Goal: Task Accomplishment & Management: Use online tool/utility

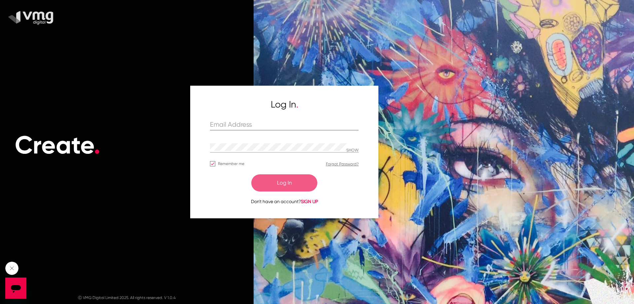
click at [268, 128] on input "text" at bounding box center [284, 125] width 149 height 8
paste input "[EMAIL_ADDRESS][DOMAIN_NAME]"
type input "[EMAIL_ADDRESS][DOMAIN_NAME]"
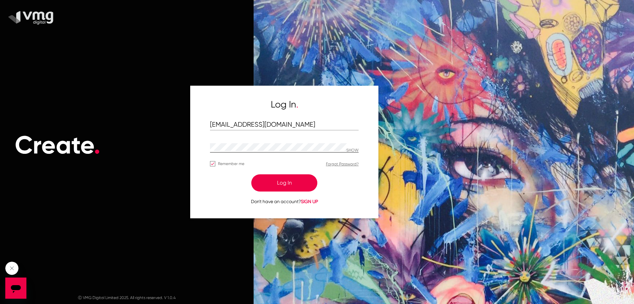
click at [358, 148] on p "SHOW" at bounding box center [353, 150] width 12 height 5
click at [299, 182] on button "Log In" at bounding box center [284, 182] width 66 height 17
click at [287, 181] on button "Log In" at bounding box center [284, 182] width 66 height 17
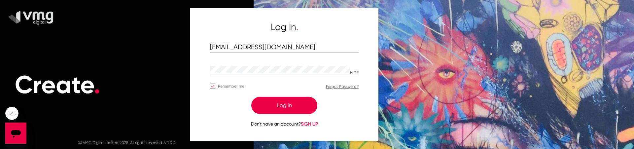
click at [286, 105] on button "Log In" at bounding box center [284, 105] width 66 height 17
click at [276, 106] on button "Log In" at bounding box center [284, 105] width 66 height 17
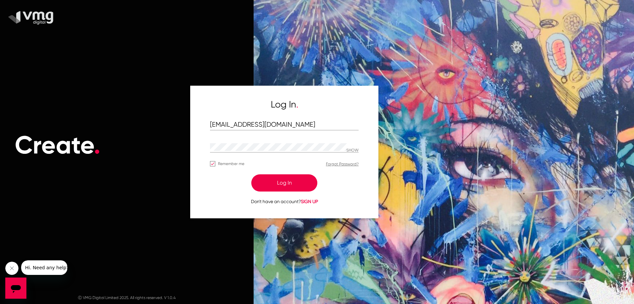
click at [274, 178] on button "Log In" at bounding box center [284, 182] width 66 height 17
